Goal: Information Seeking & Learning: Learn about a topic

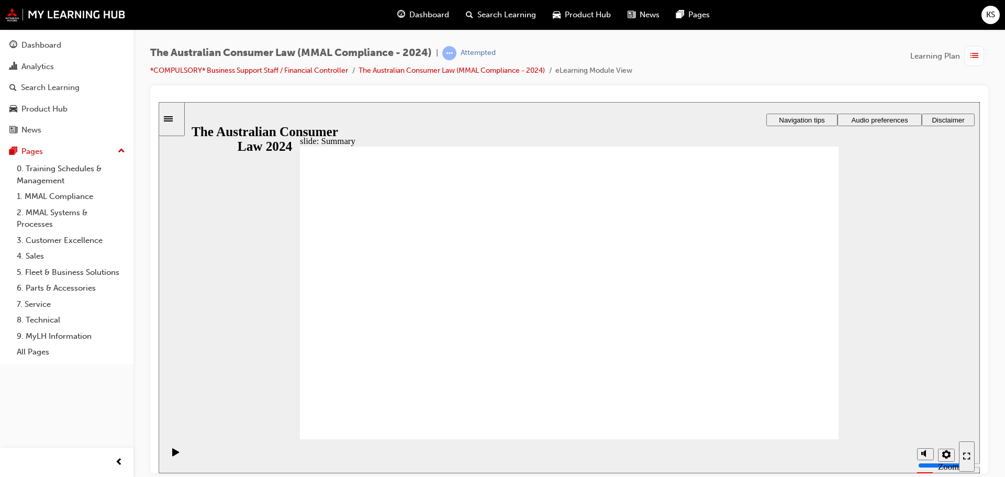
radio input "true"
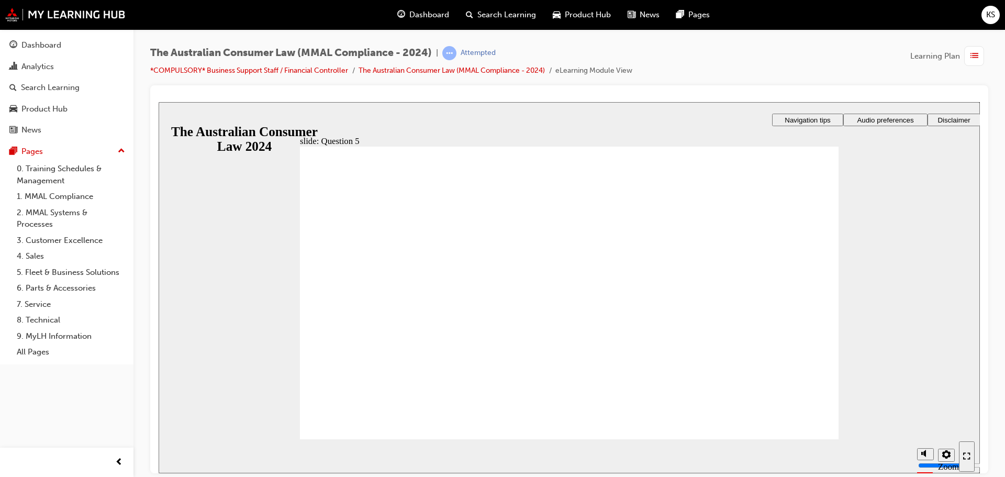
checkbox input "true"
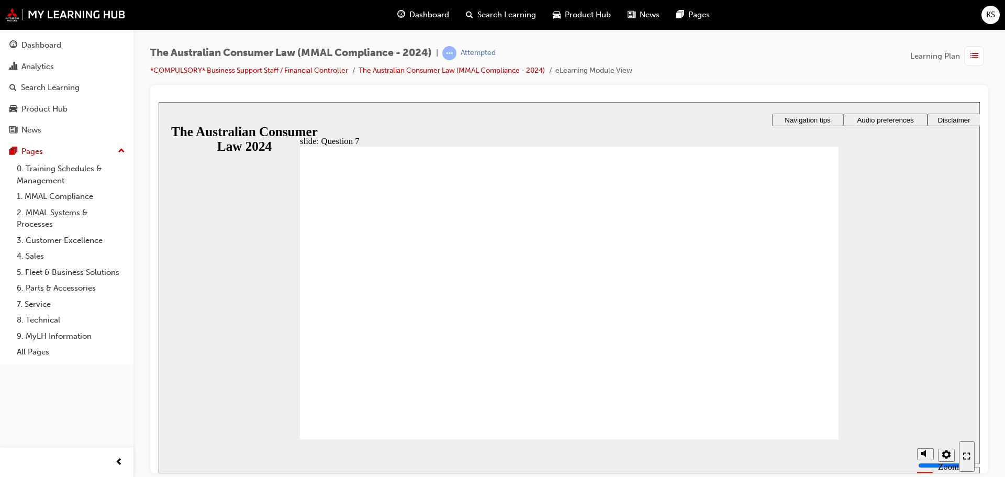
radio input "true"
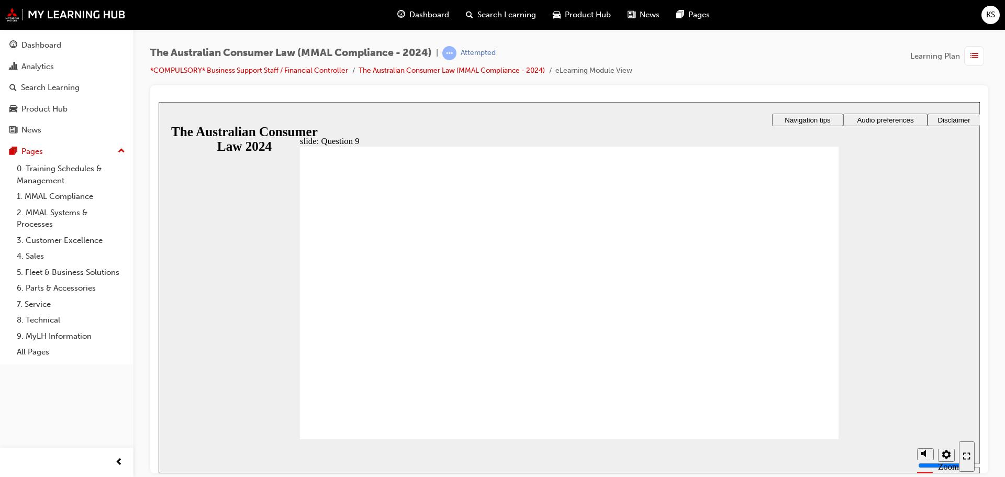
checkbox input "true"
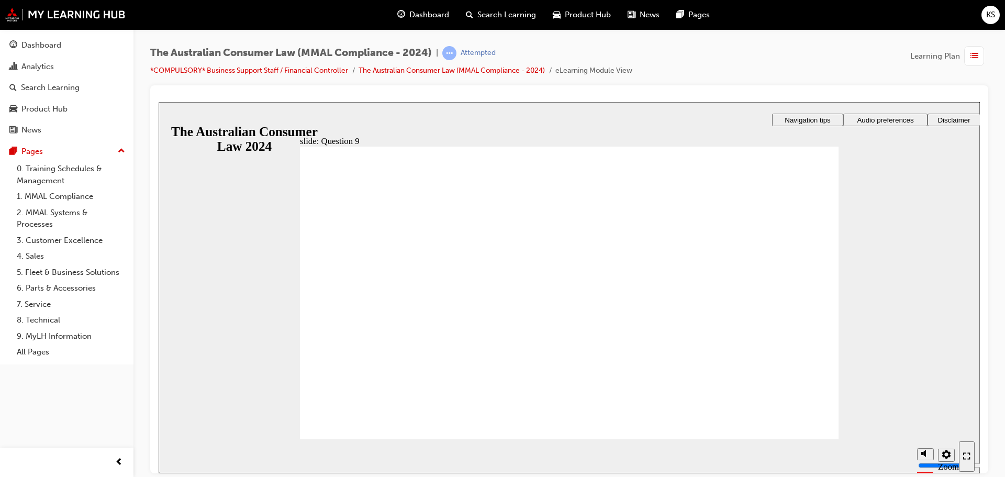
radio input "true"
checkbox input "true"
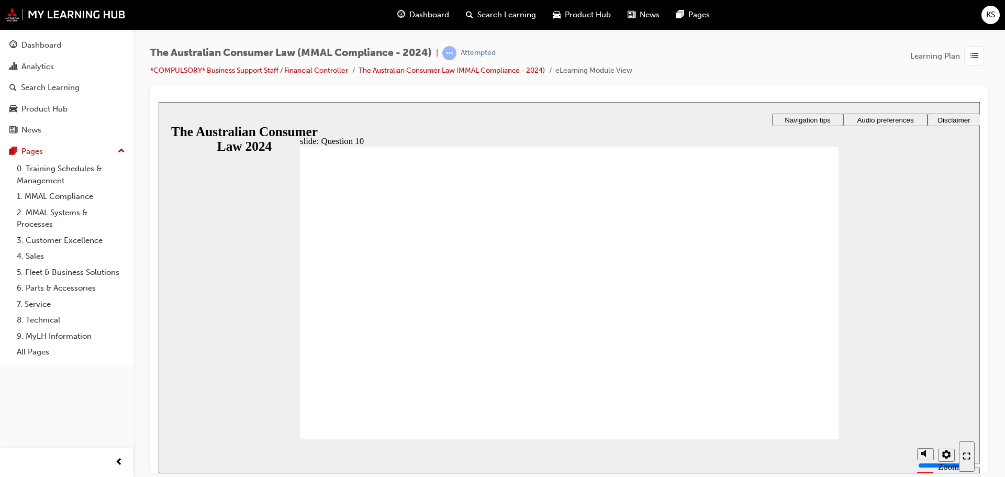
checkbox input "true"
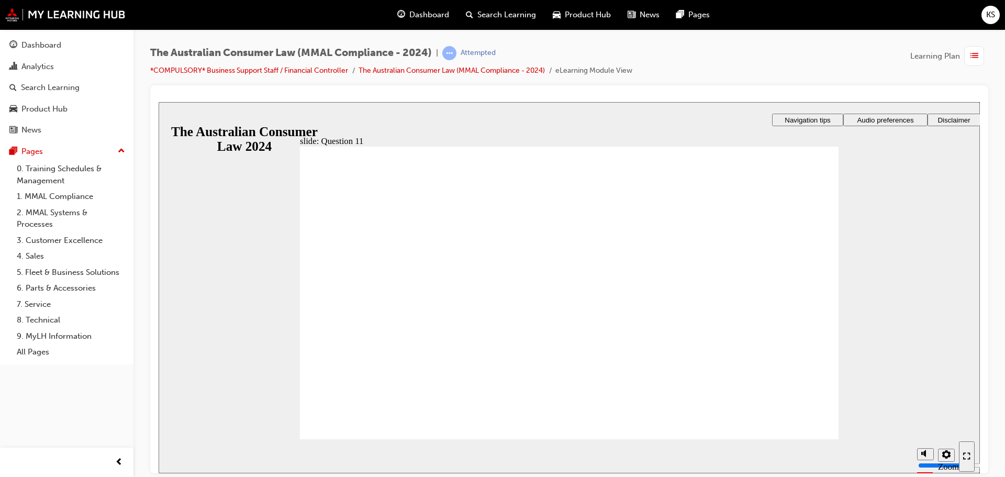
checkbox input "true"
radio input "true"
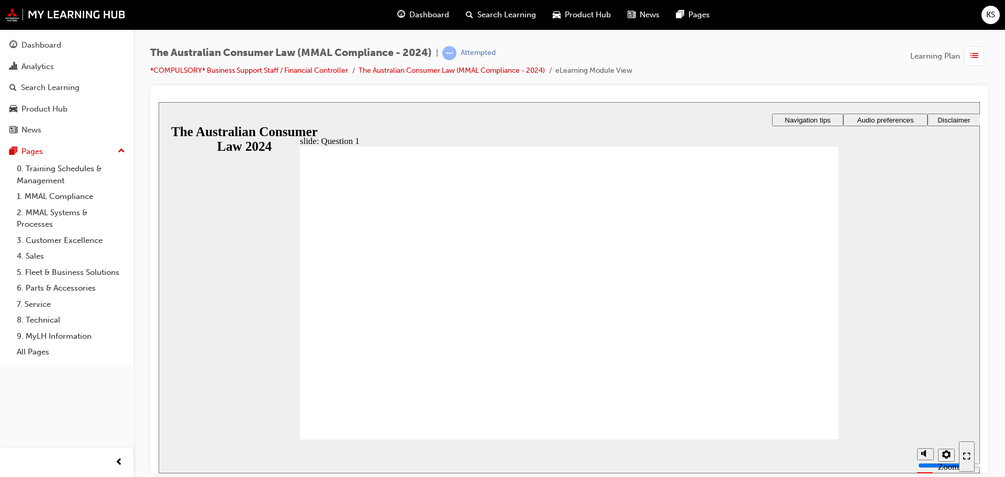
radio input "true"
checkbox input "true"
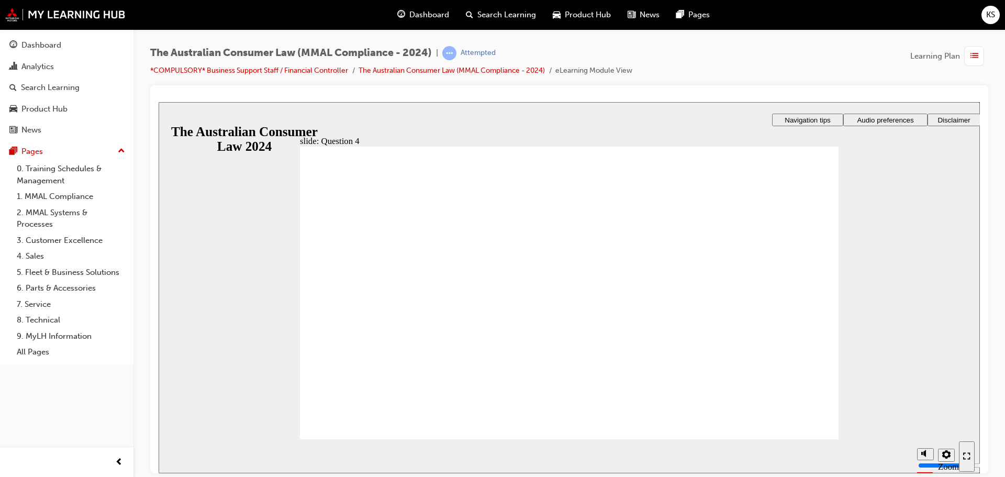
checkbox input "true"
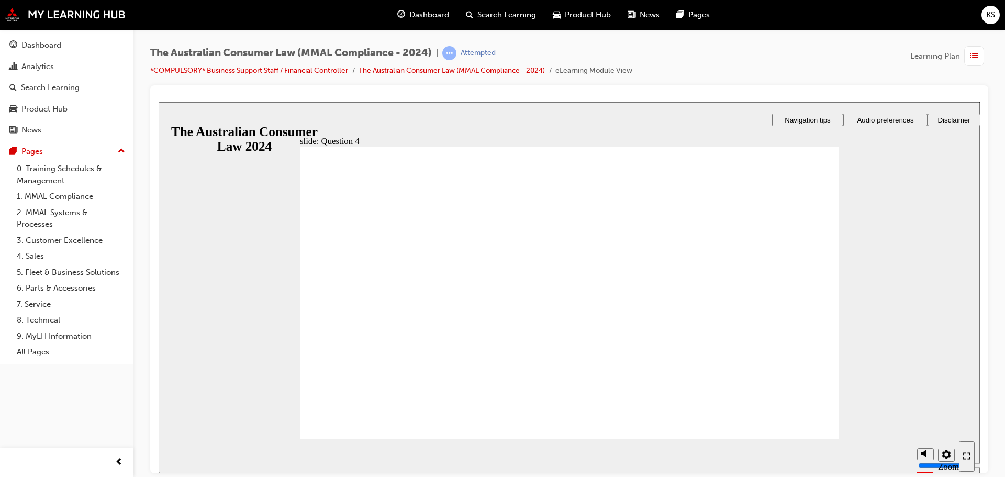
radio input "true"
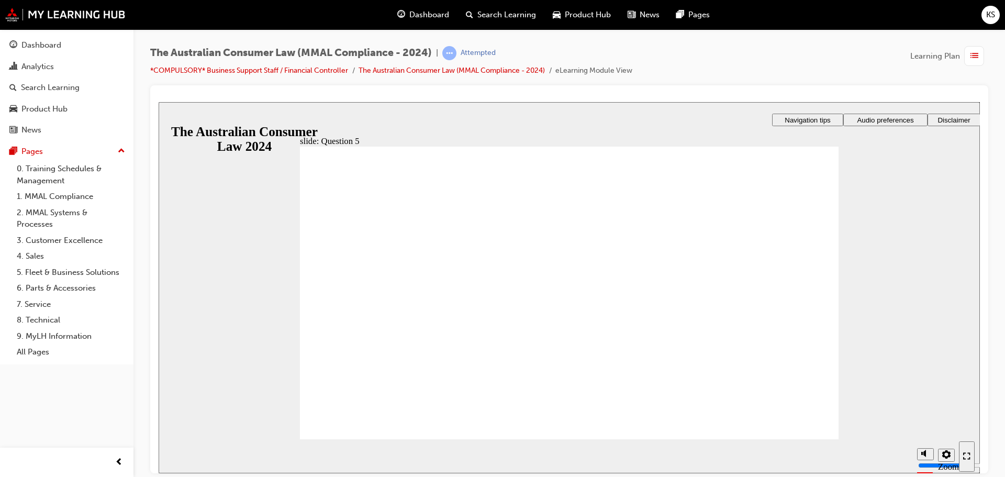
radio input "true"
checkbox input "false"
checkbox input "true"
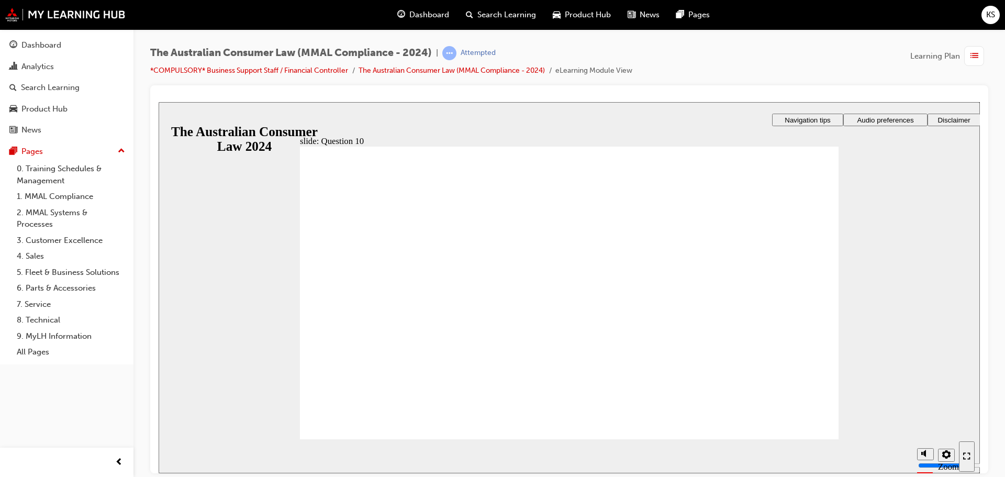
checkbox input "true"
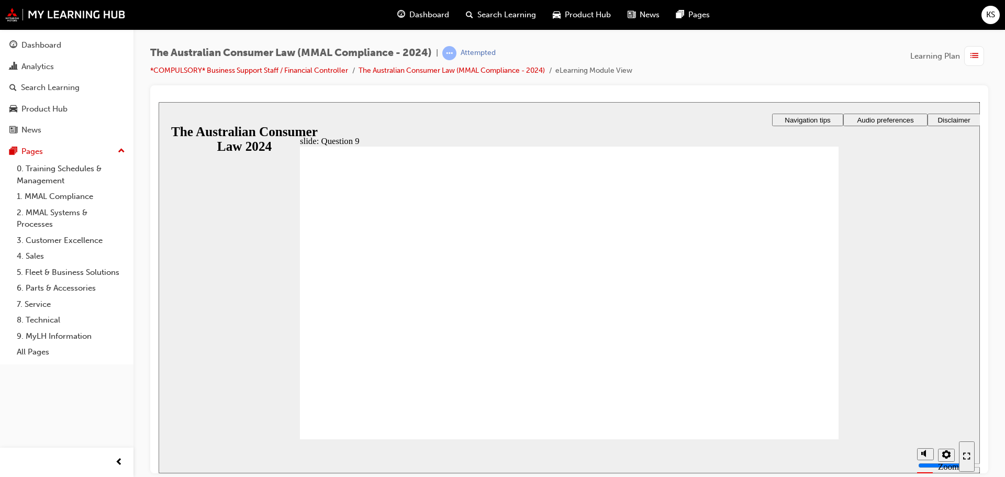
checkbox input "true"
radio input "true"
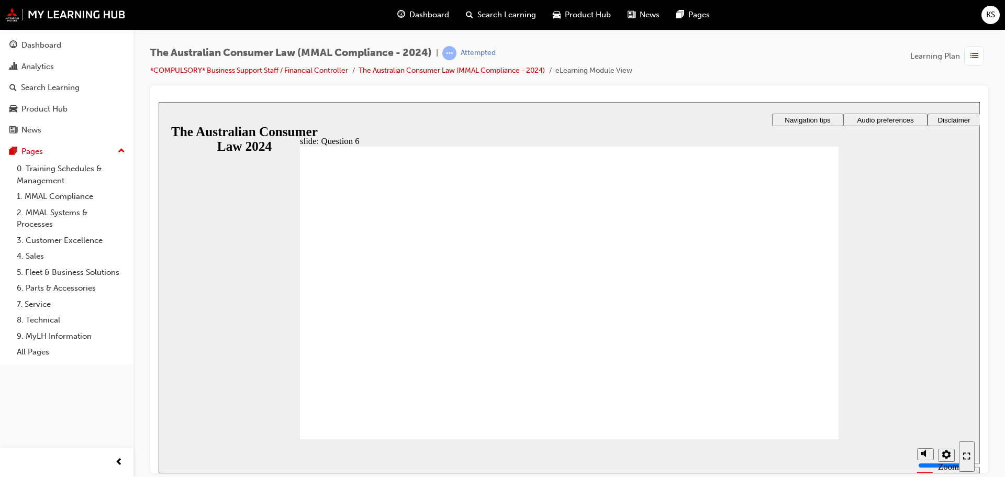
radio input "true"
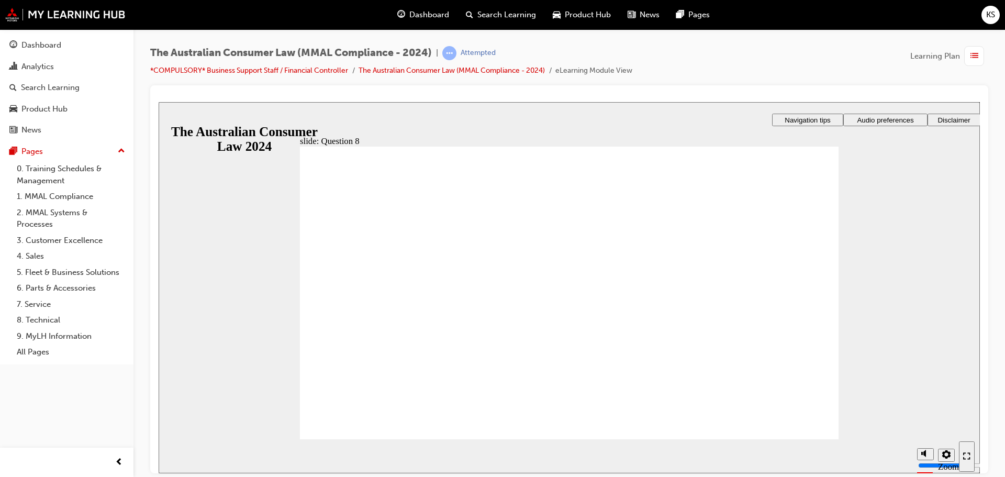
radio input "true"
checkbox input "true"
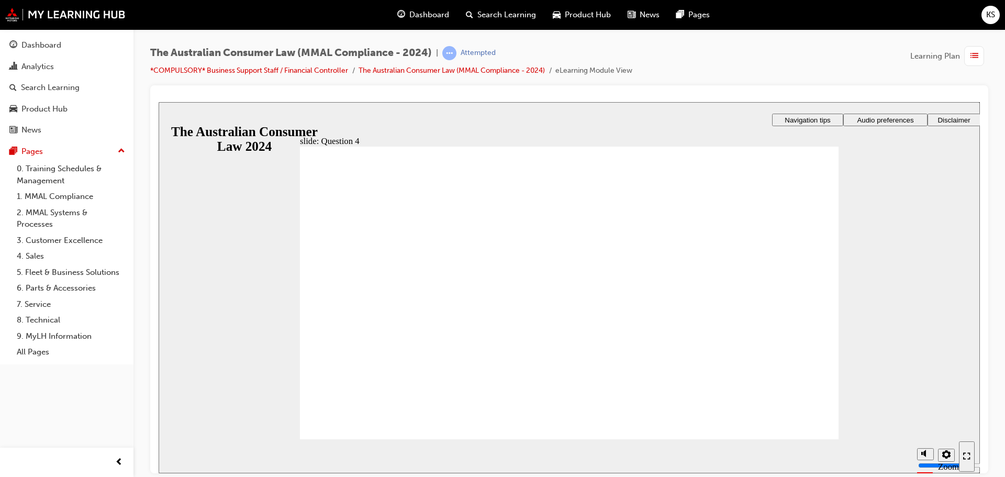
checkbox input "true"
radio input "true"
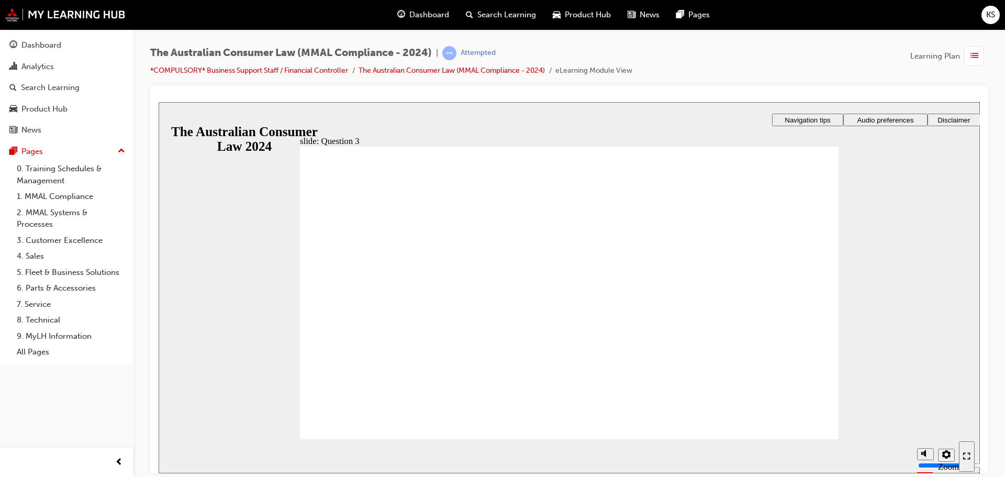
checkbox input "true"
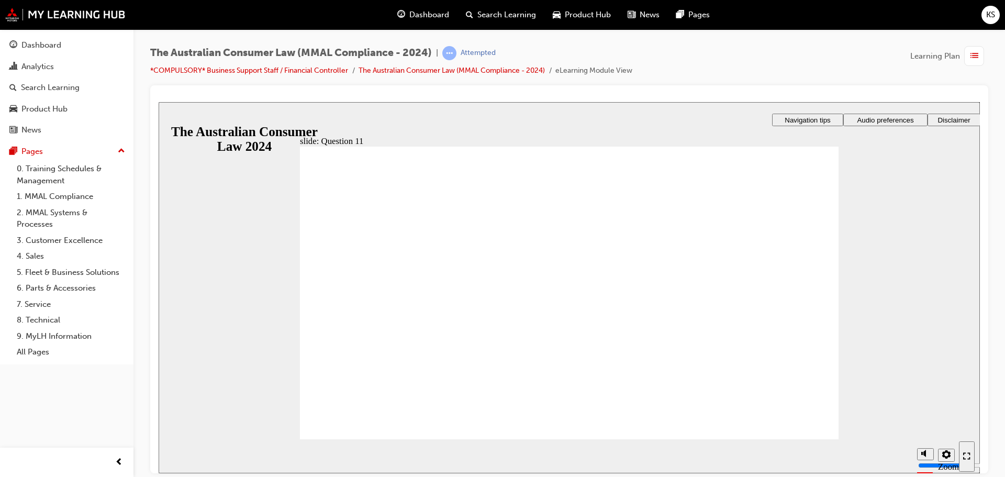
radio input "true"
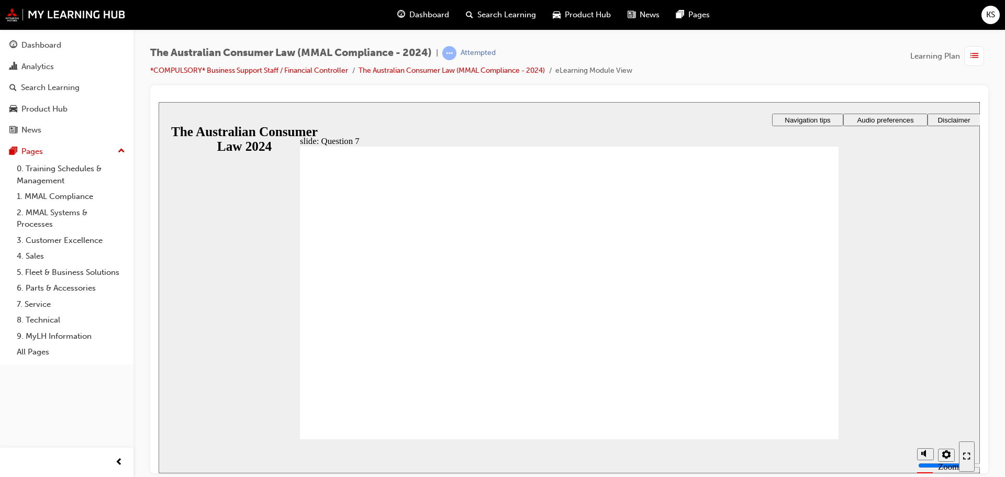
checkbox input "true"
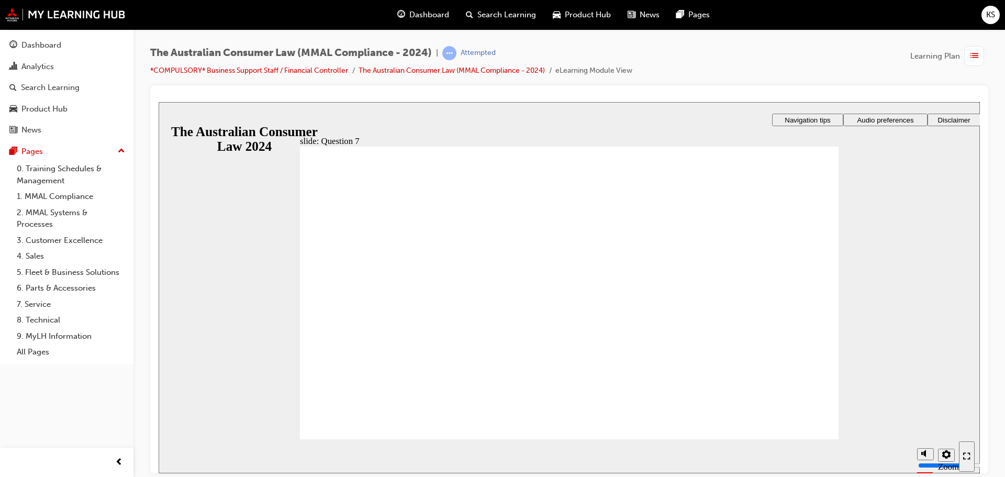
checkbox input "true"
drag, startPoint x: 381, startPoint y: 413, endPoint x: 375, endPoint y: 422, distance: 10.3
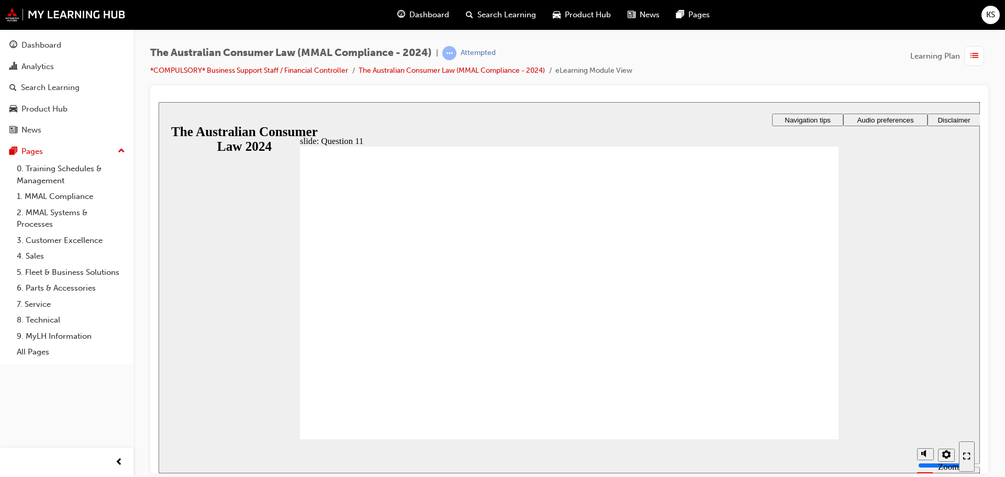
checkbox input "true"
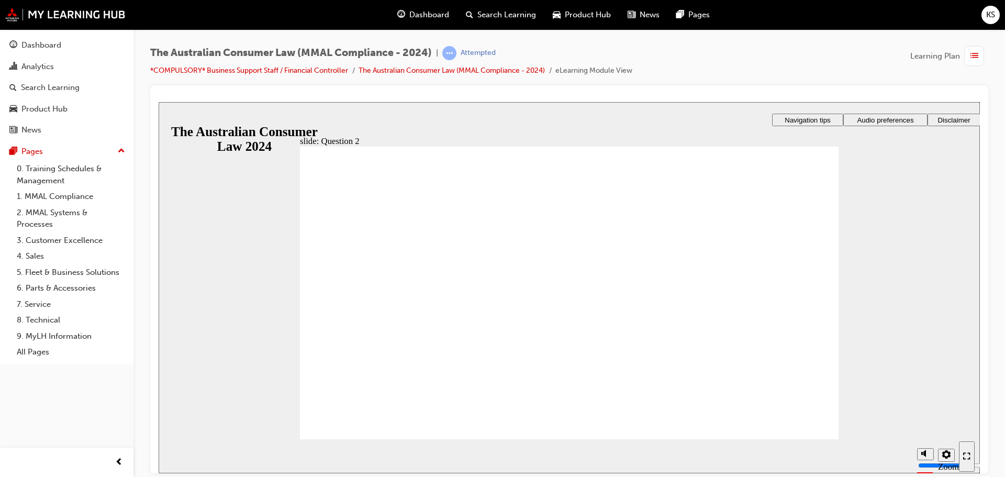
radio input "true"
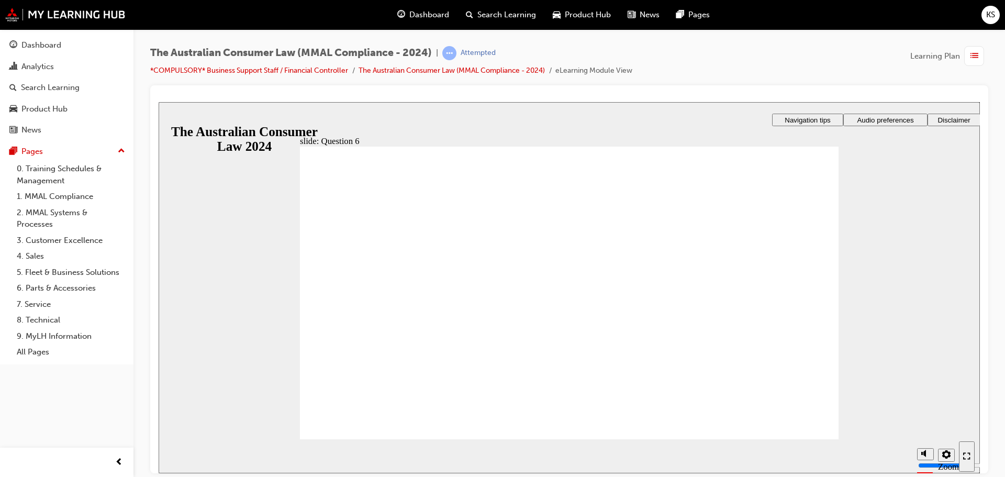
radio input "true"
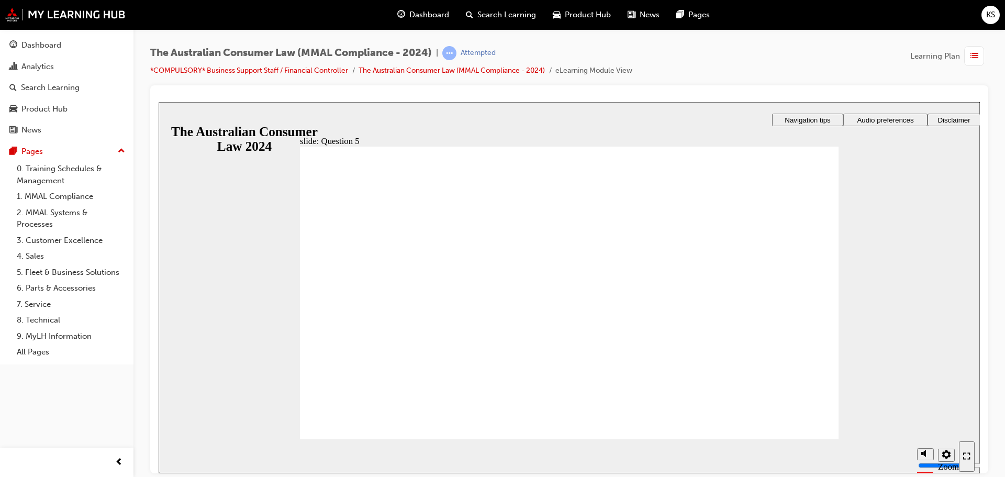
radio input "true"
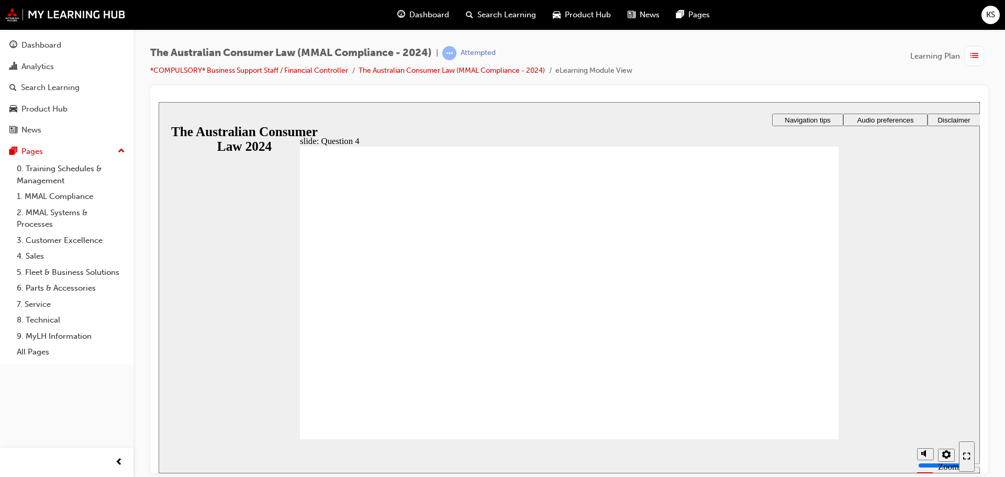
checkbox input "true"
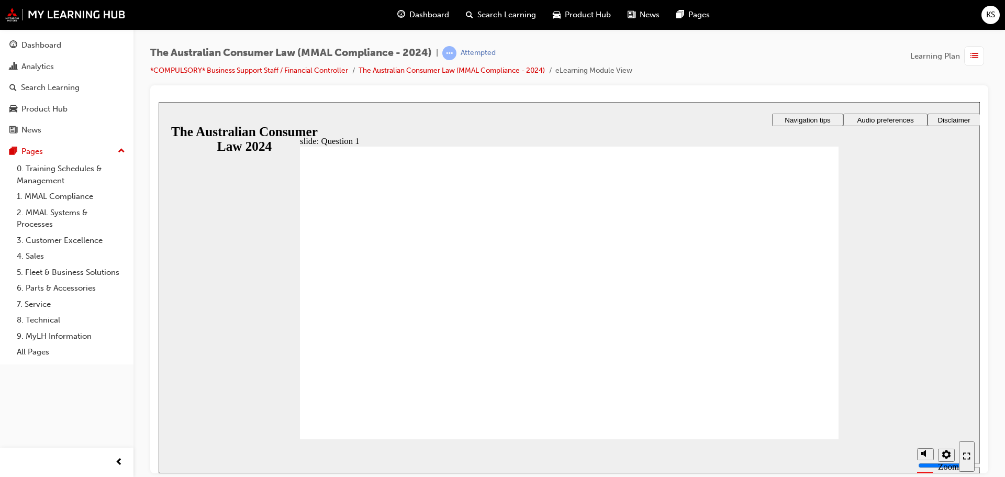
radio input "true"
checkbox input "true"
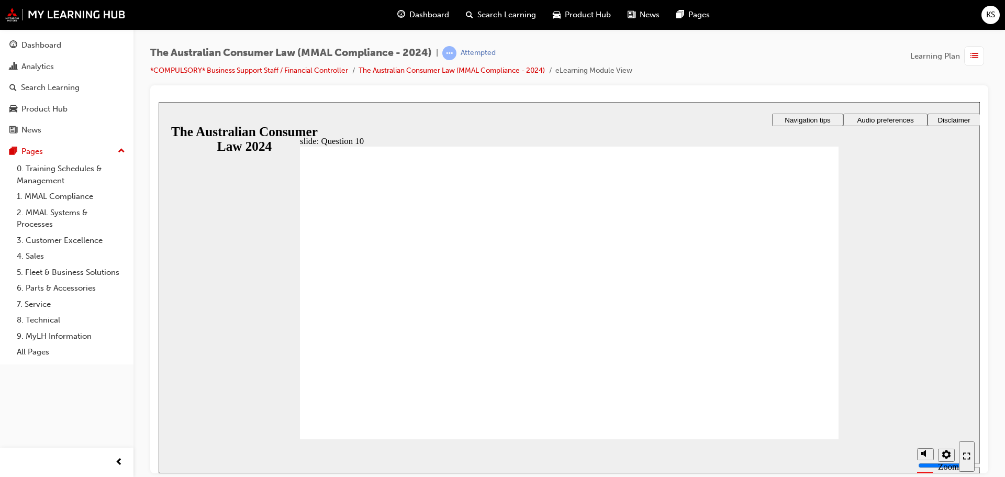
checkbox input "true"
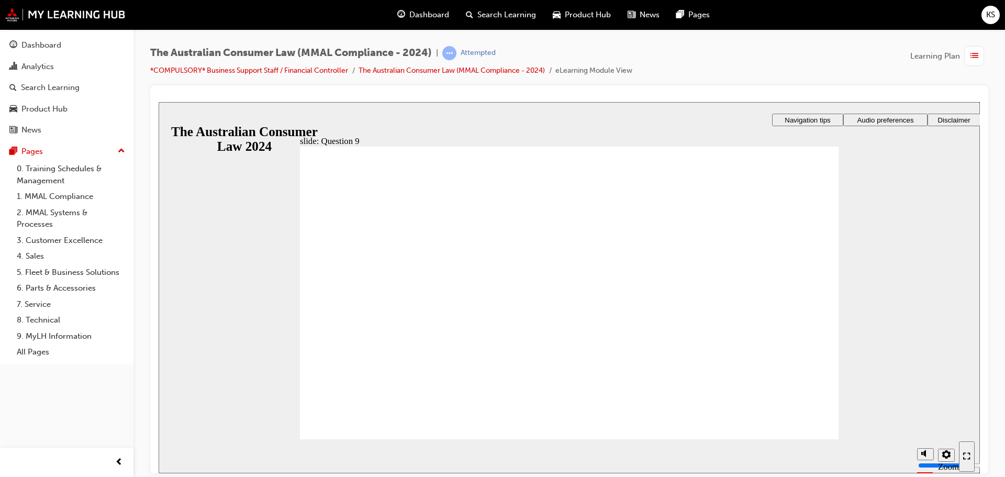
checkbox input "true"
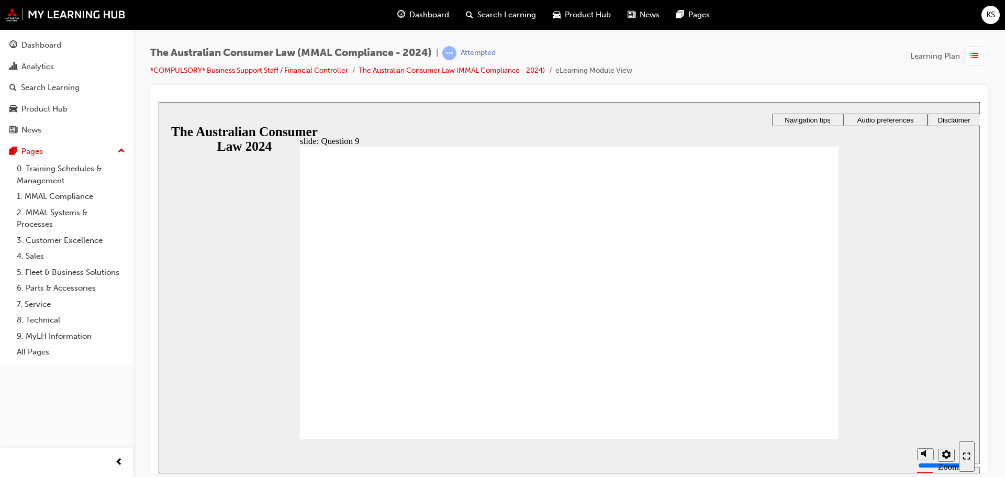
checkbox input "true"
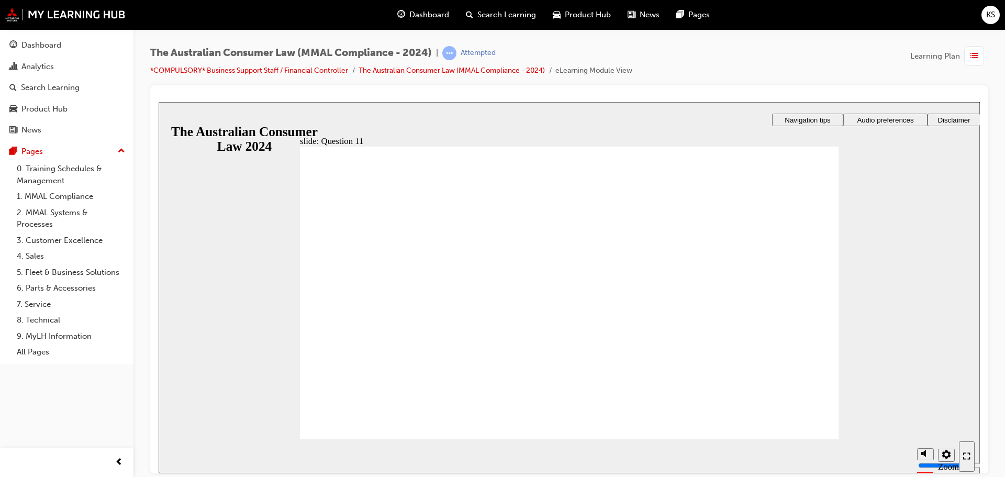
checkbox input "true"
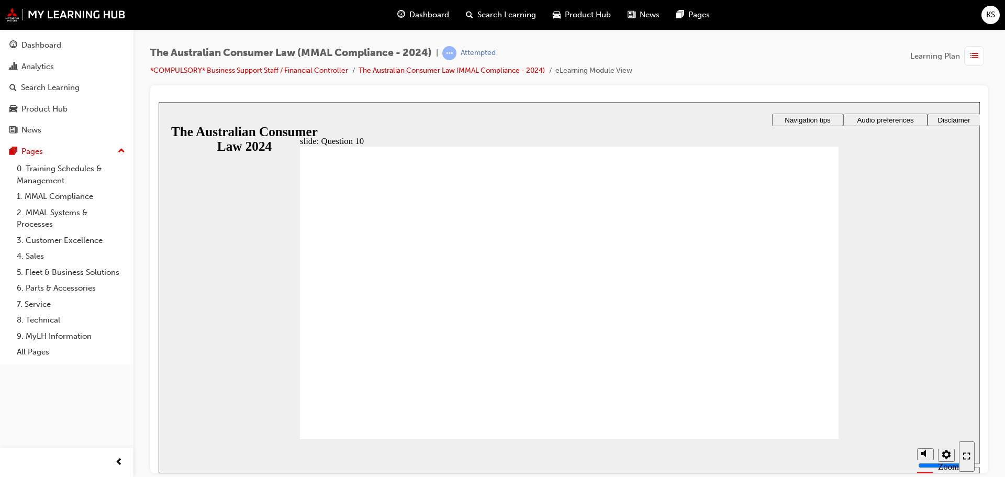
checkbox input "true"
radio input "true"
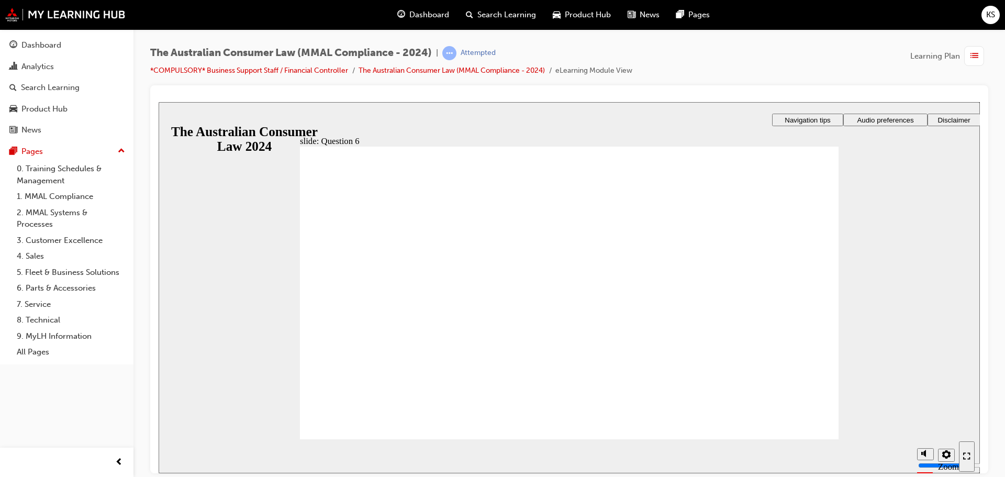
radio input "true"
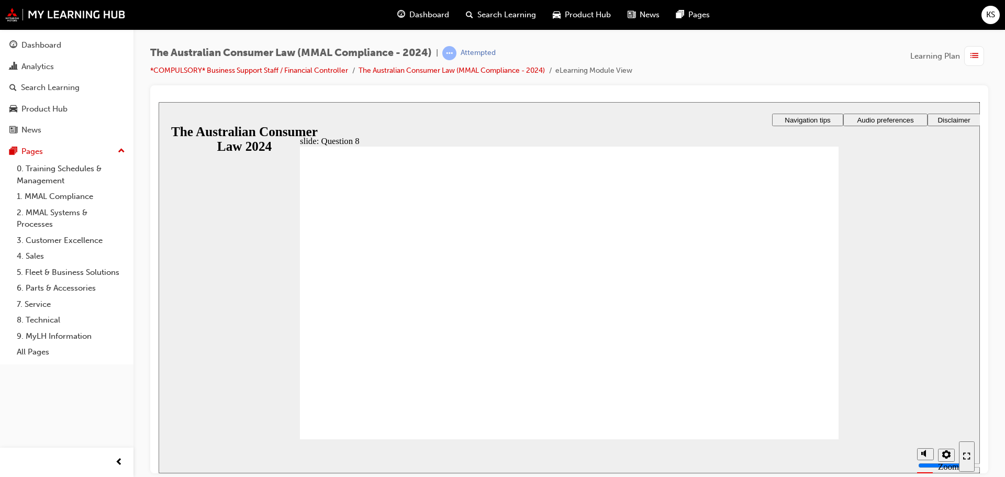
radio input "true"
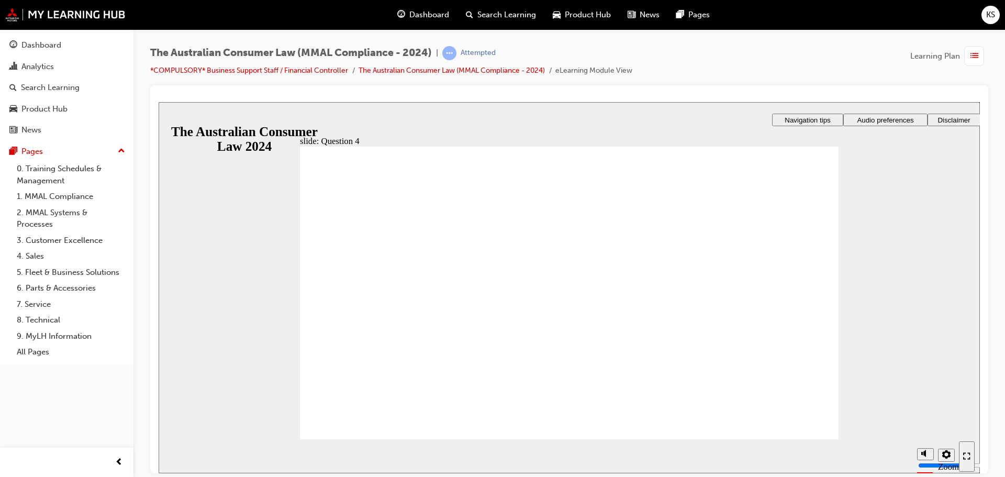
checkbox input "true"
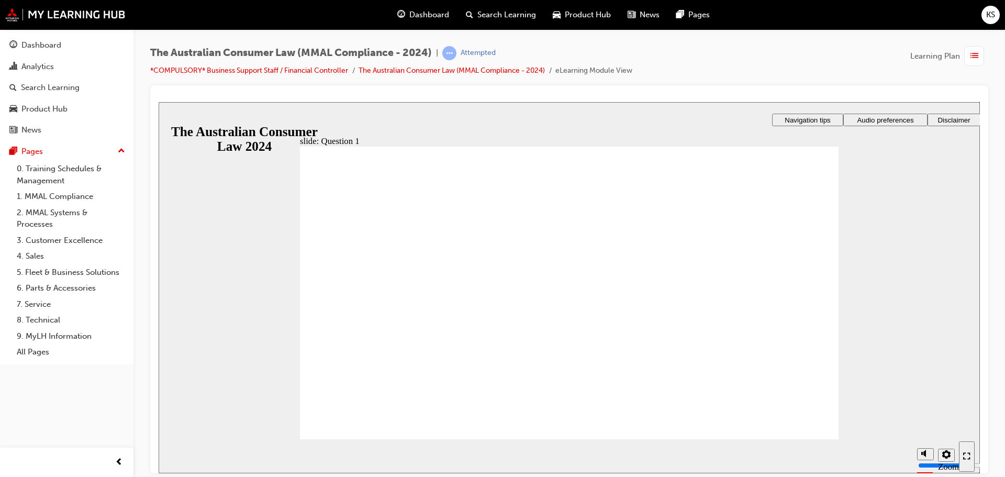
radio input "true"
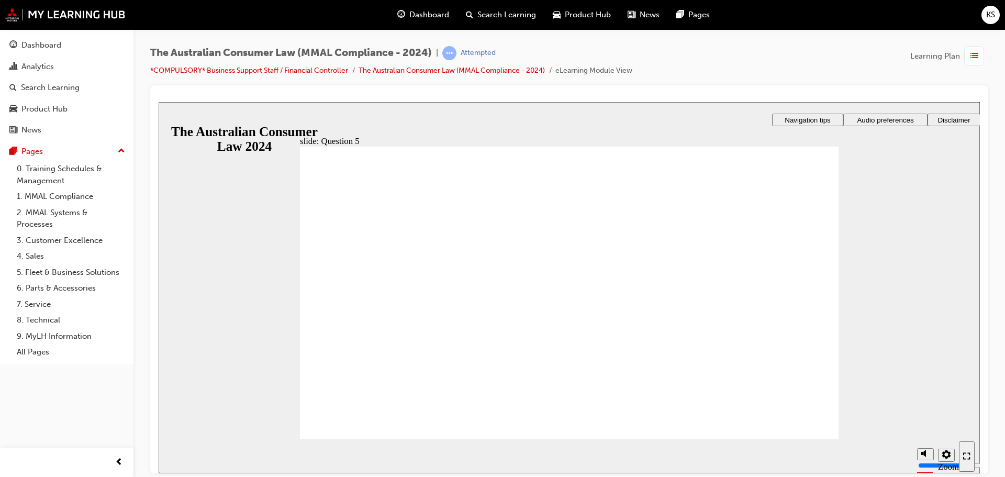
checkbox input "true"
checkbox input "false"
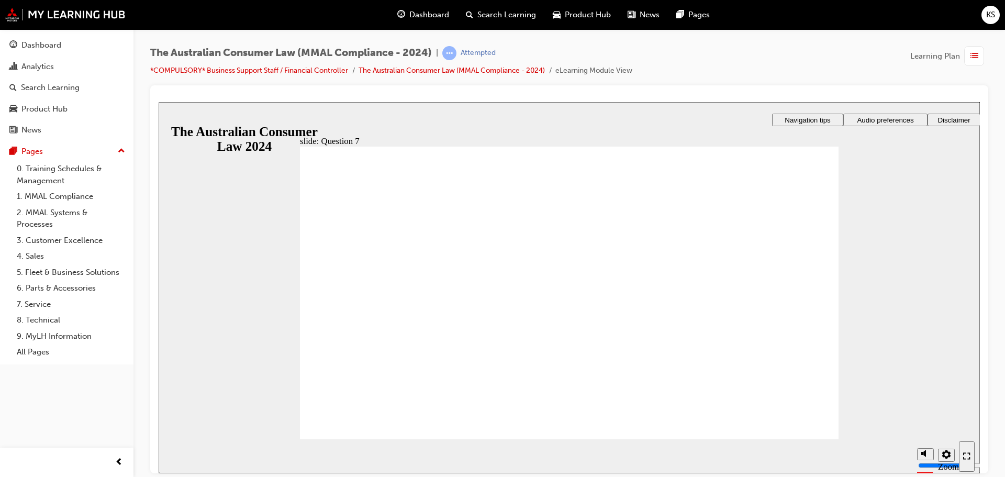
radio input "true"
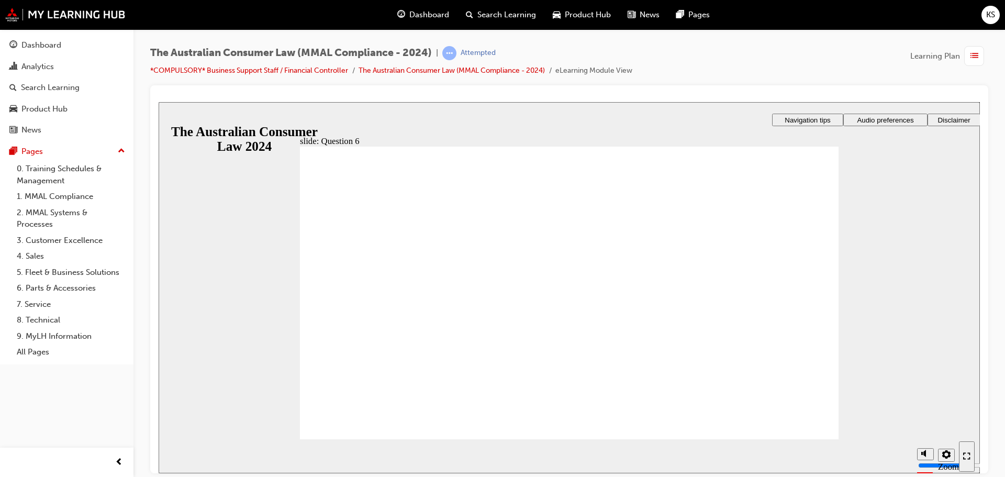
radio input "true"
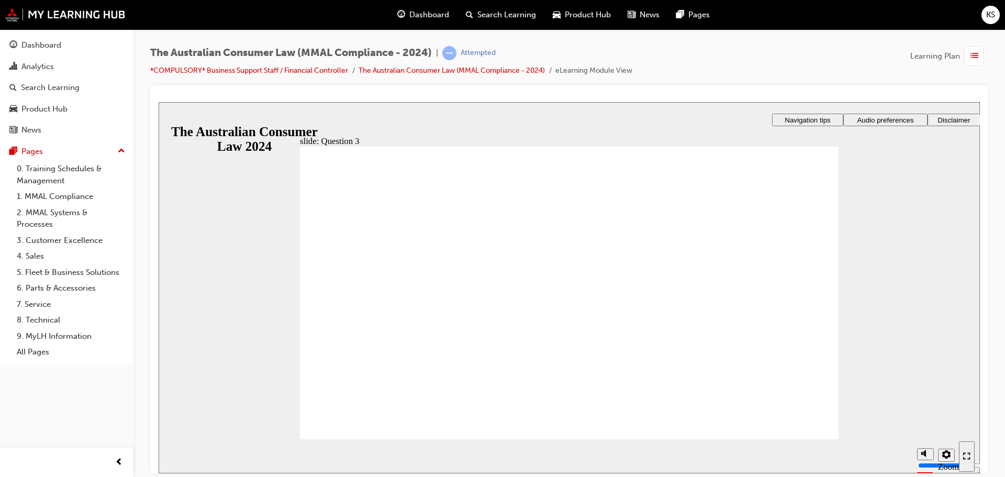
checkbox input "true"
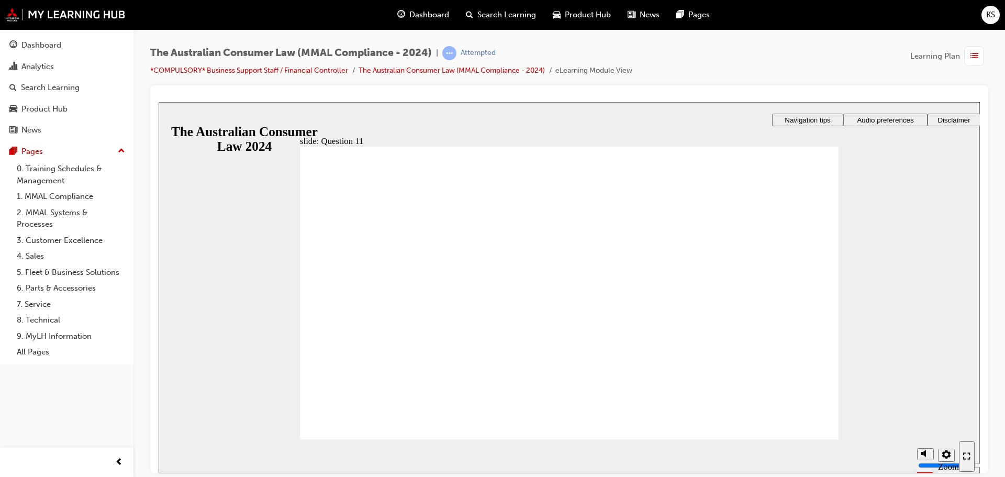
checkbox input "true"
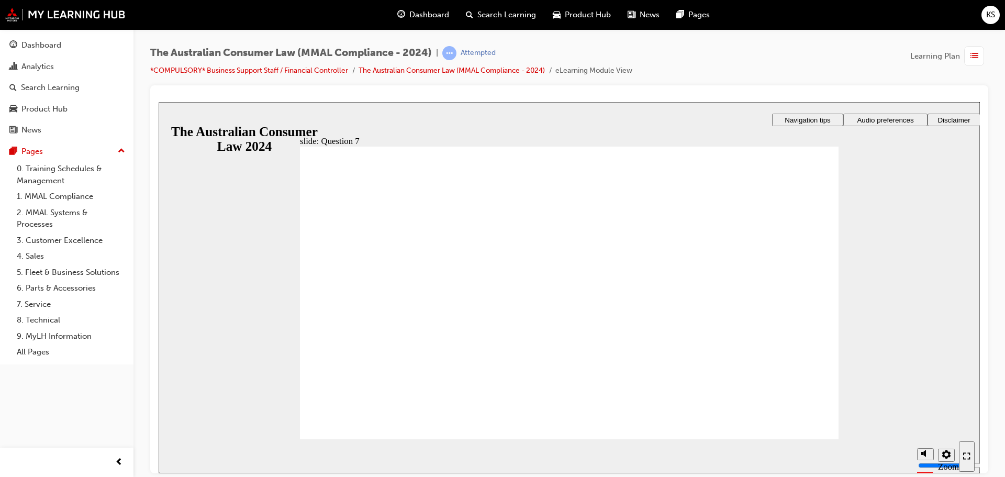
checkbox input "true"
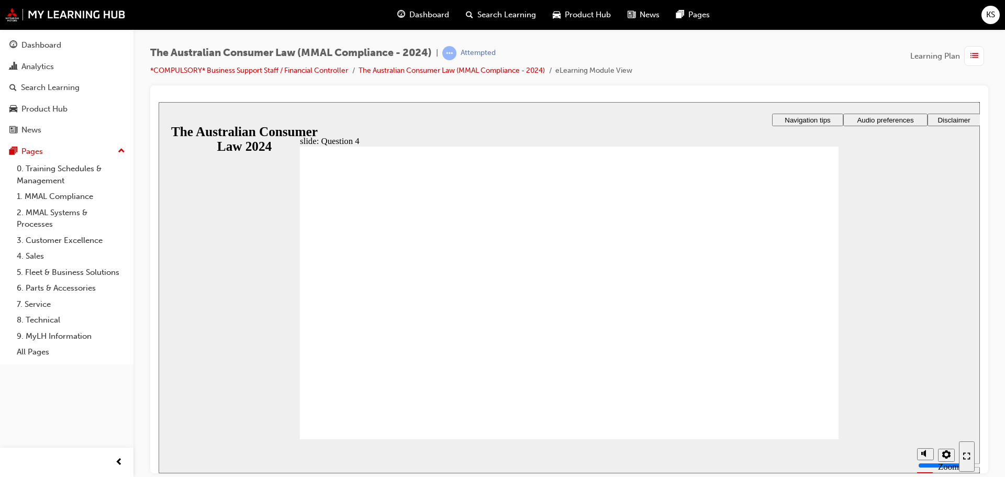
checkbox input "true"
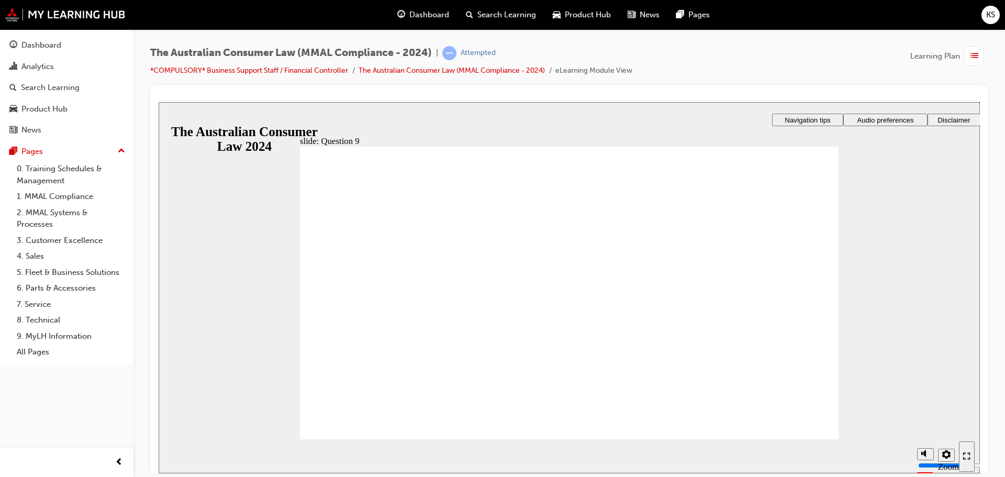
checkbox input "true"
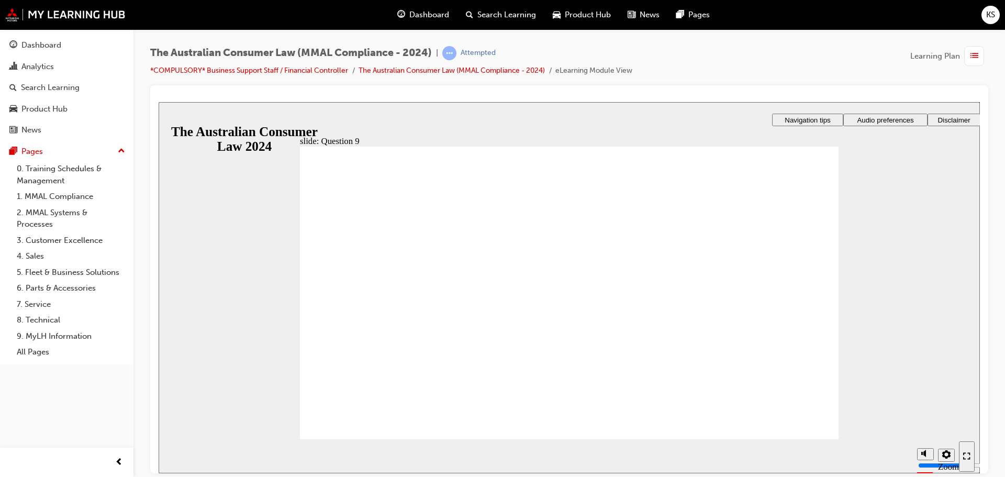
radio input "true"
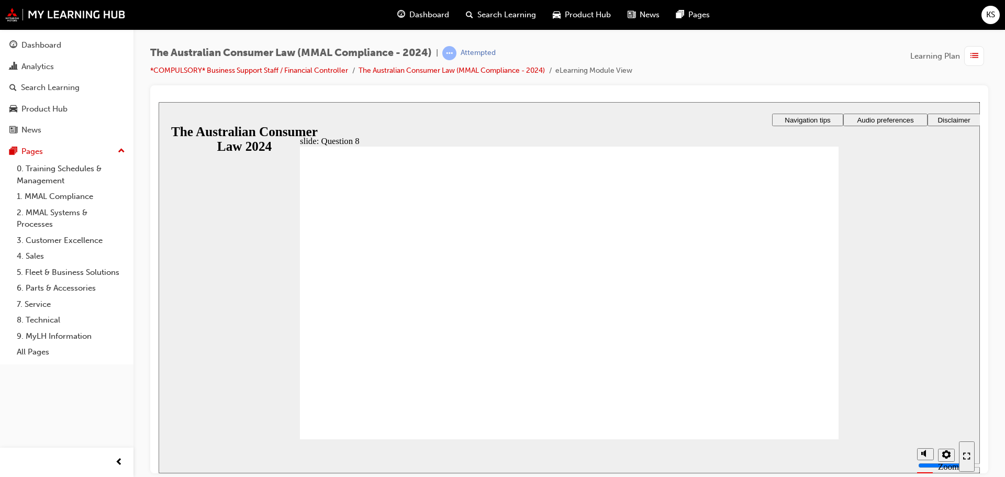
radio input "true"
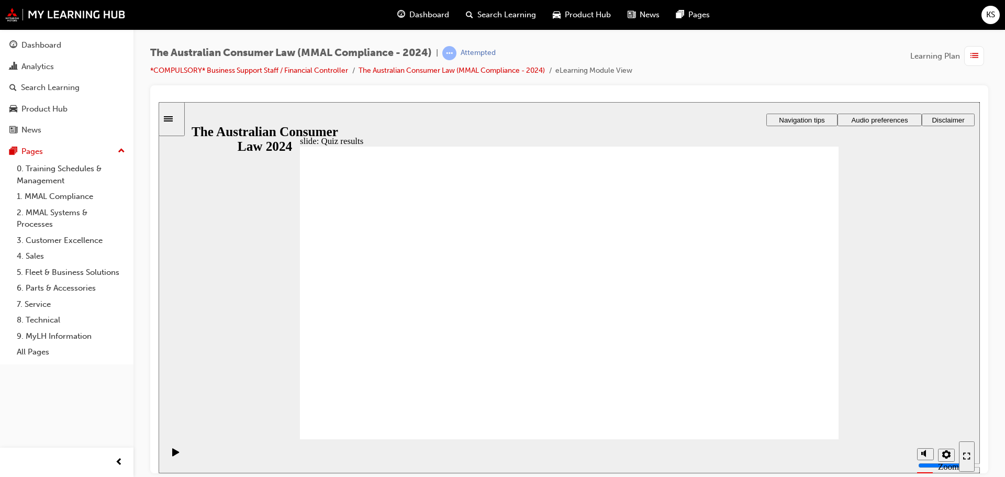
checkbox input "true"
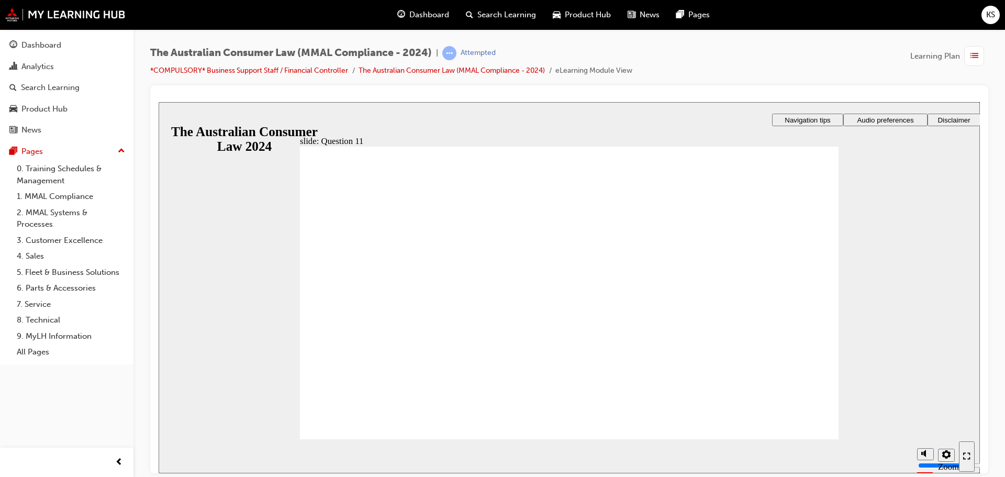
checkbox input "true"
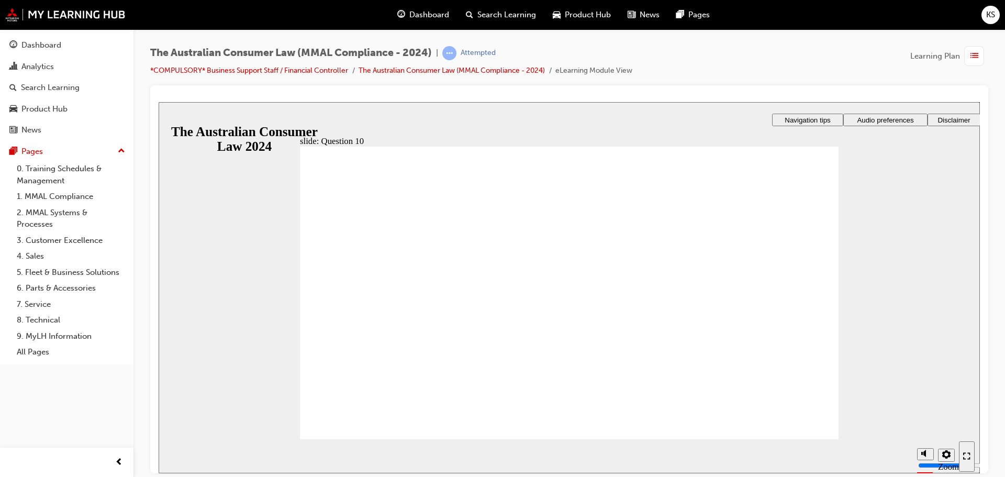
drag, startPoint x: 346, startPoint y: 272, endPoint x: 350, endPoint y: 284, distance: 12.4
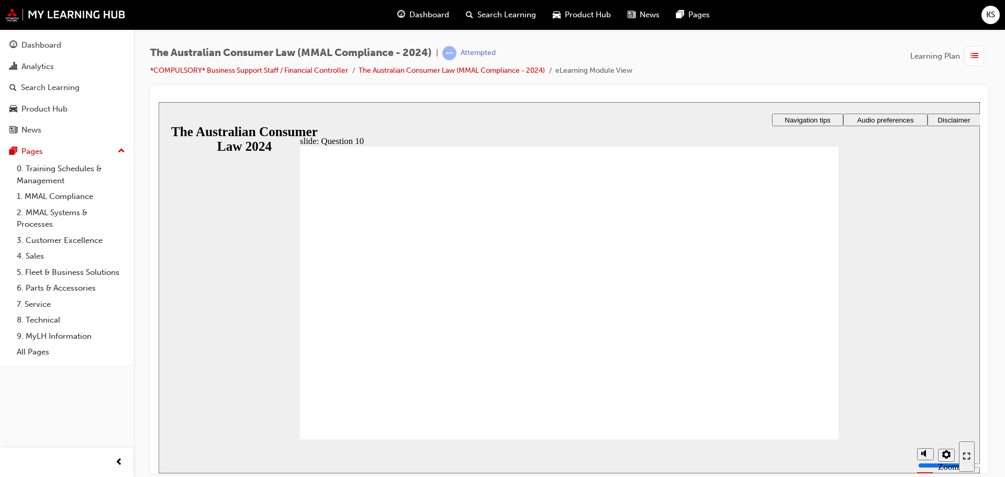
radio input "true"
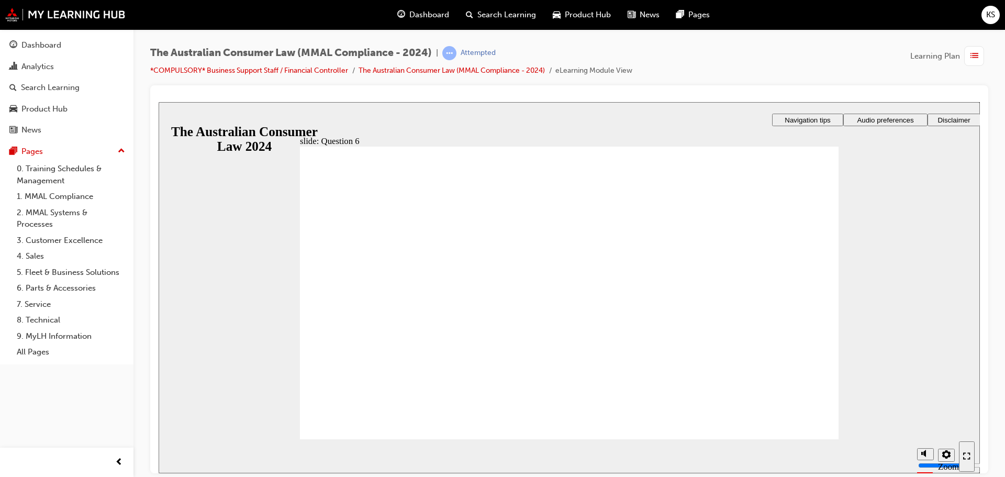
radio input "true"
checkbox input "true"
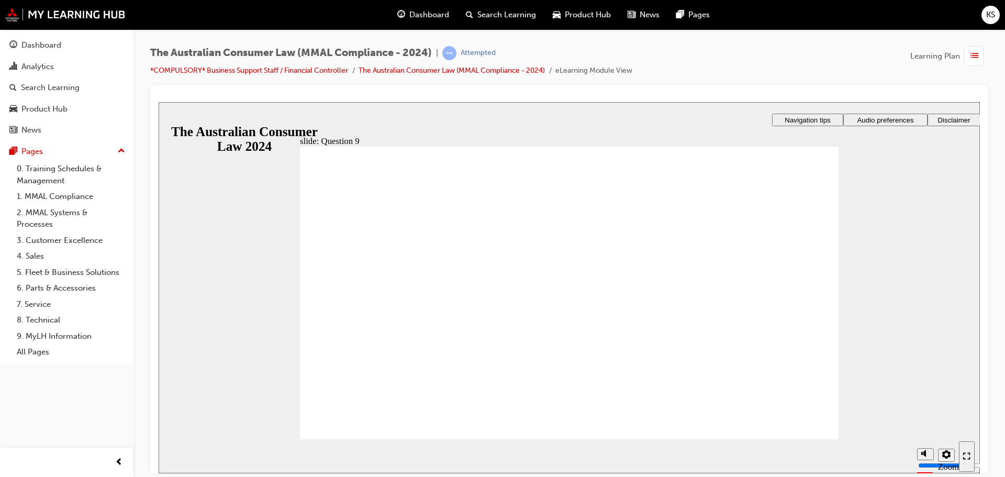
checkbox input "true"
radio input "true"
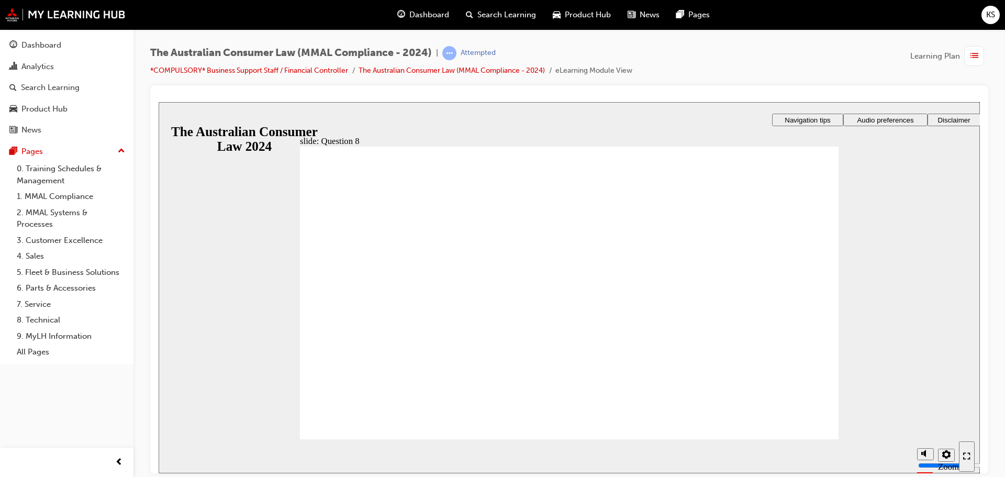
checkbox input "true"
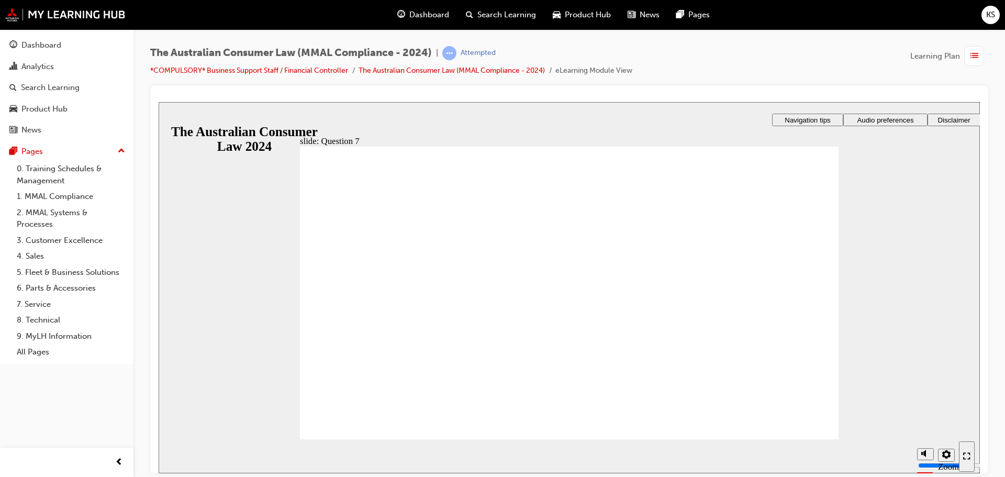
checkbox input "true"
